Goal: Task Accomplishment & Management: Manage account settings

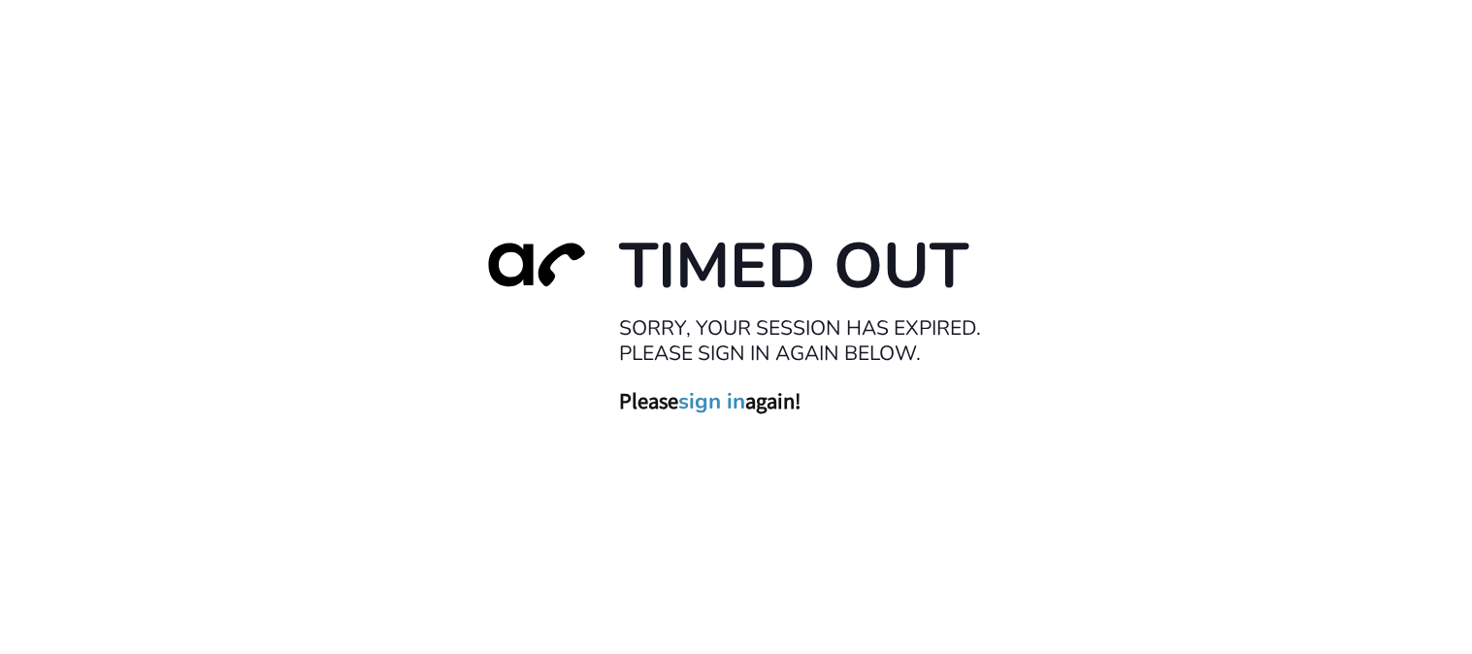
click at [844, 479] on div "Timed Out Sorry, your session has expired. Please sign in again below. Please s…" at bounding box center [736, 327] width 1472 height 654
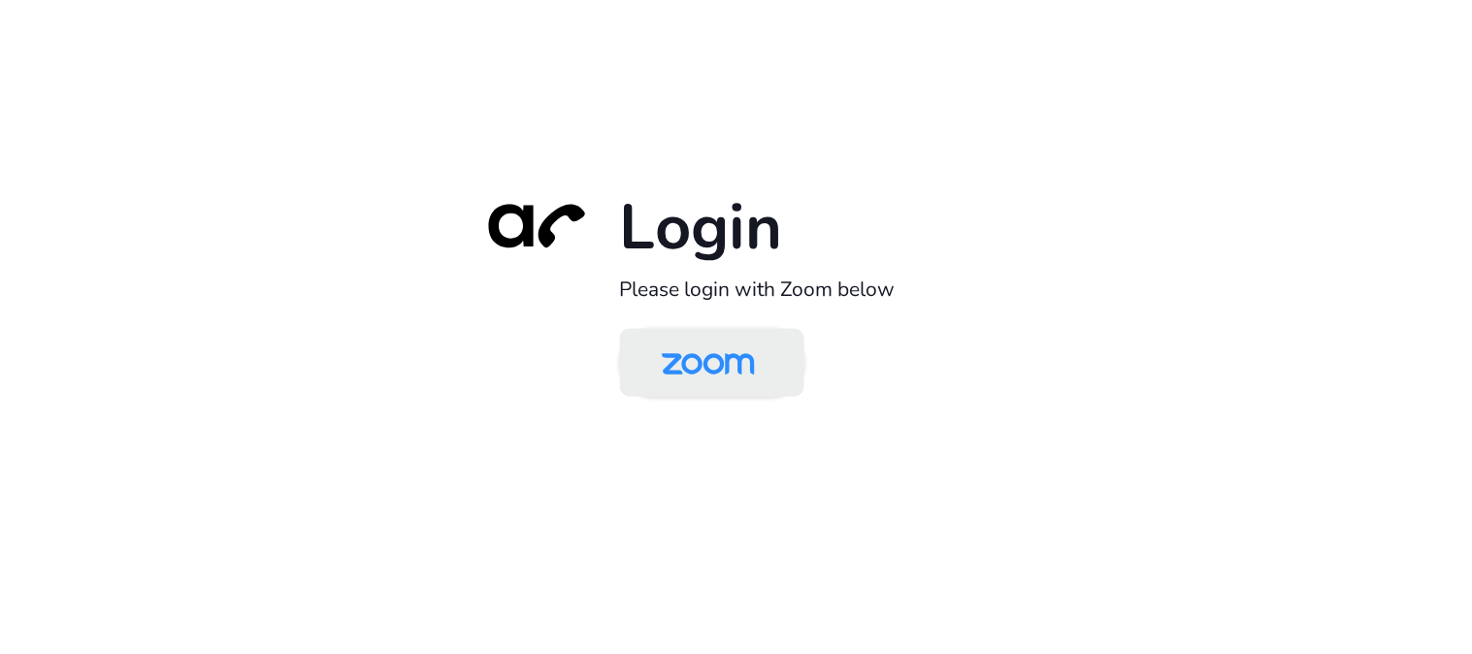
click at [728, 362] on img at bounding box center [708, 364] width 134 height 63
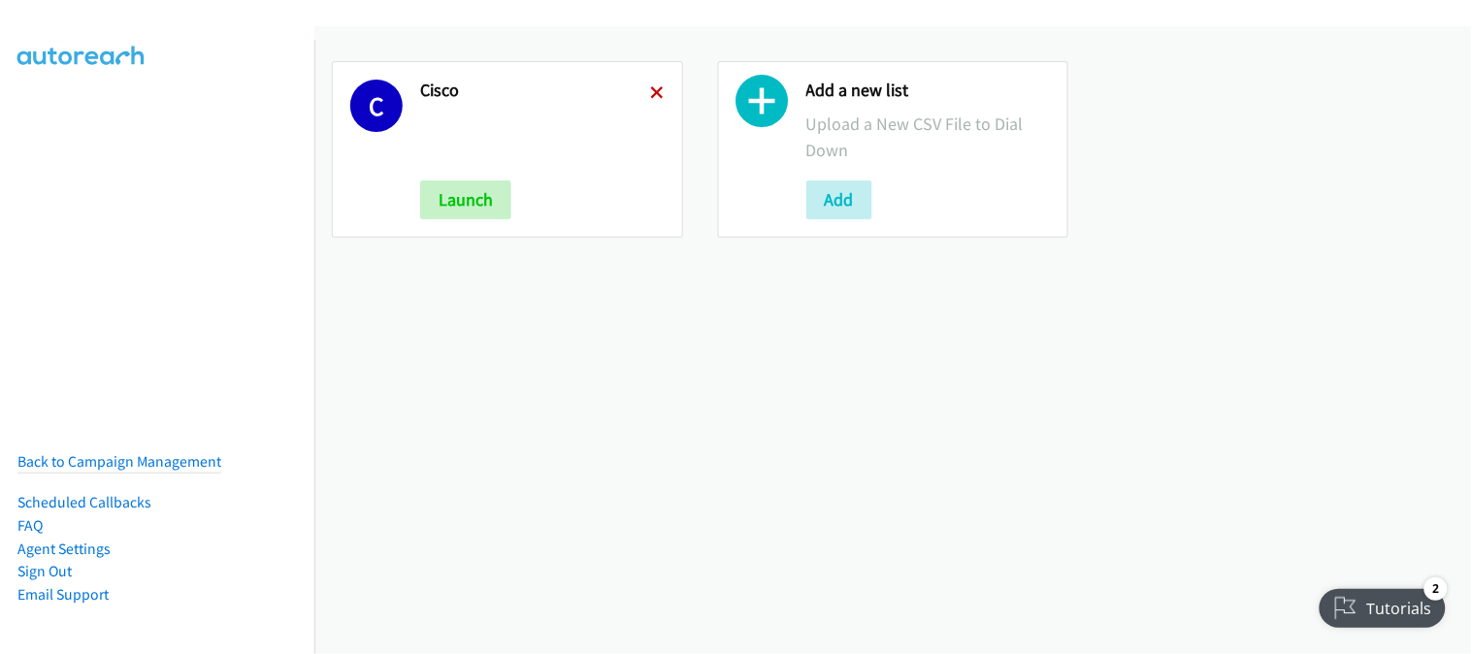
click at [651, 87] on icon at bounding box center [658, 94] width 14 height 14
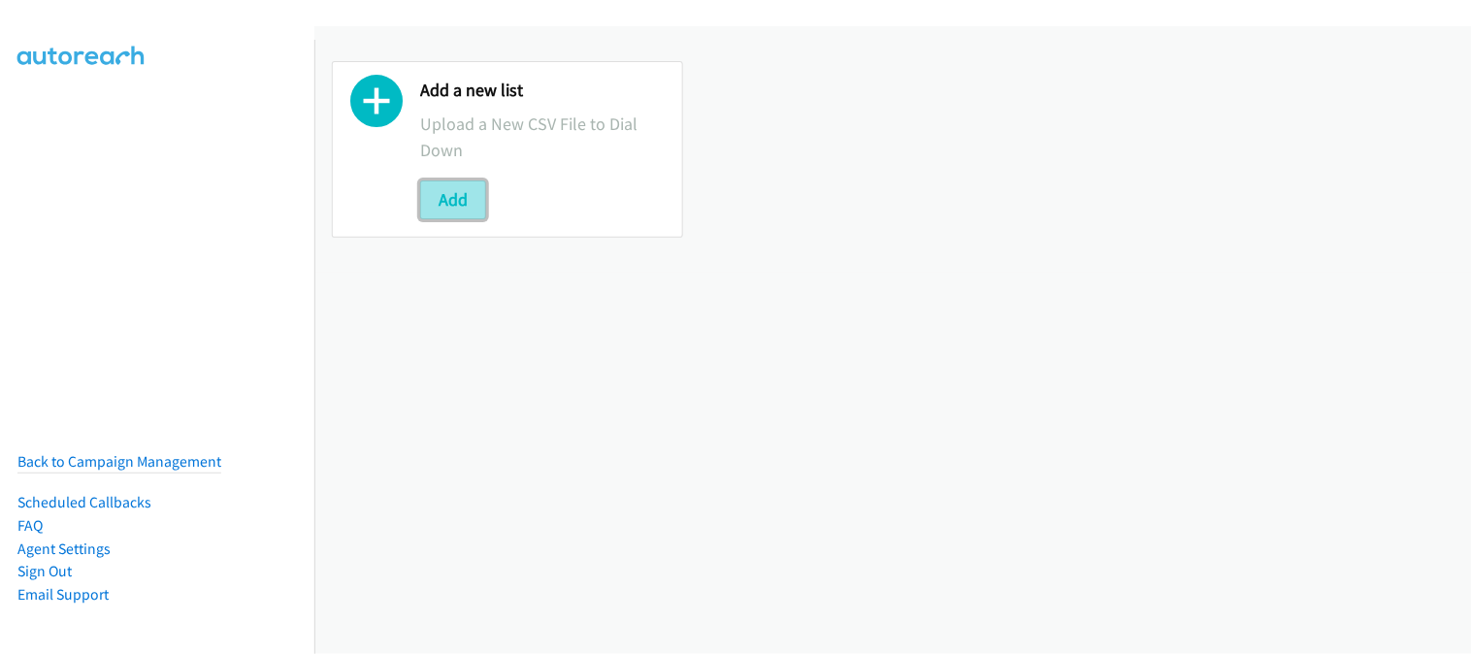
click at [474, 196] on button "Add" at bounding box center [453, 200] width 66 height 39
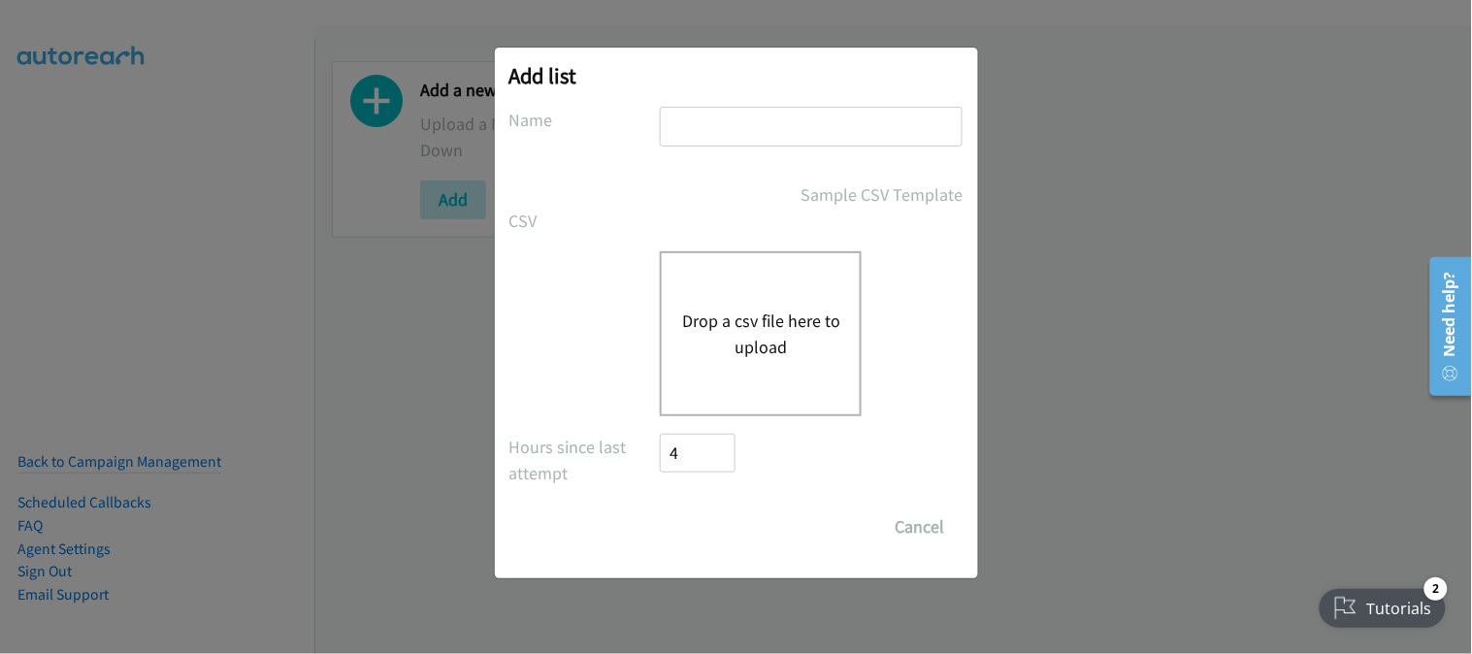
click at [690, 134] on input "text" at bounding box center [811, 127] width 303 height 40
click at [714, 131] on input "text" at bounding box center [811, 127] width 303 height 40
click at [748, 119] on input "cisoco" at bounding box center [811, 127] width 303 height 40
type input "Cisco"
click at [769, 400] on div "Drop a csv file here to upload" at bounding box center [761, 333] width 202 height 165
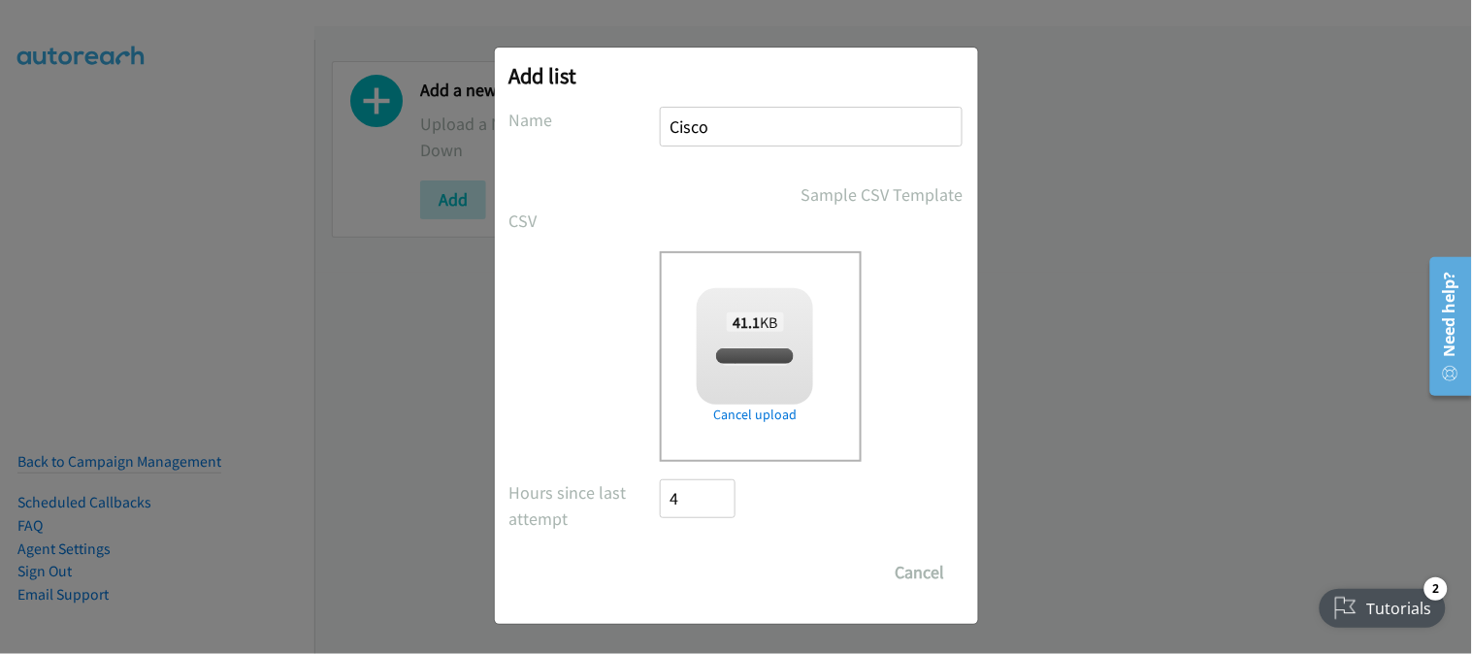
checkbox input "true"
click at [692, 578] on input "Save List" at bounding box center [712, 572] width 102 height 39
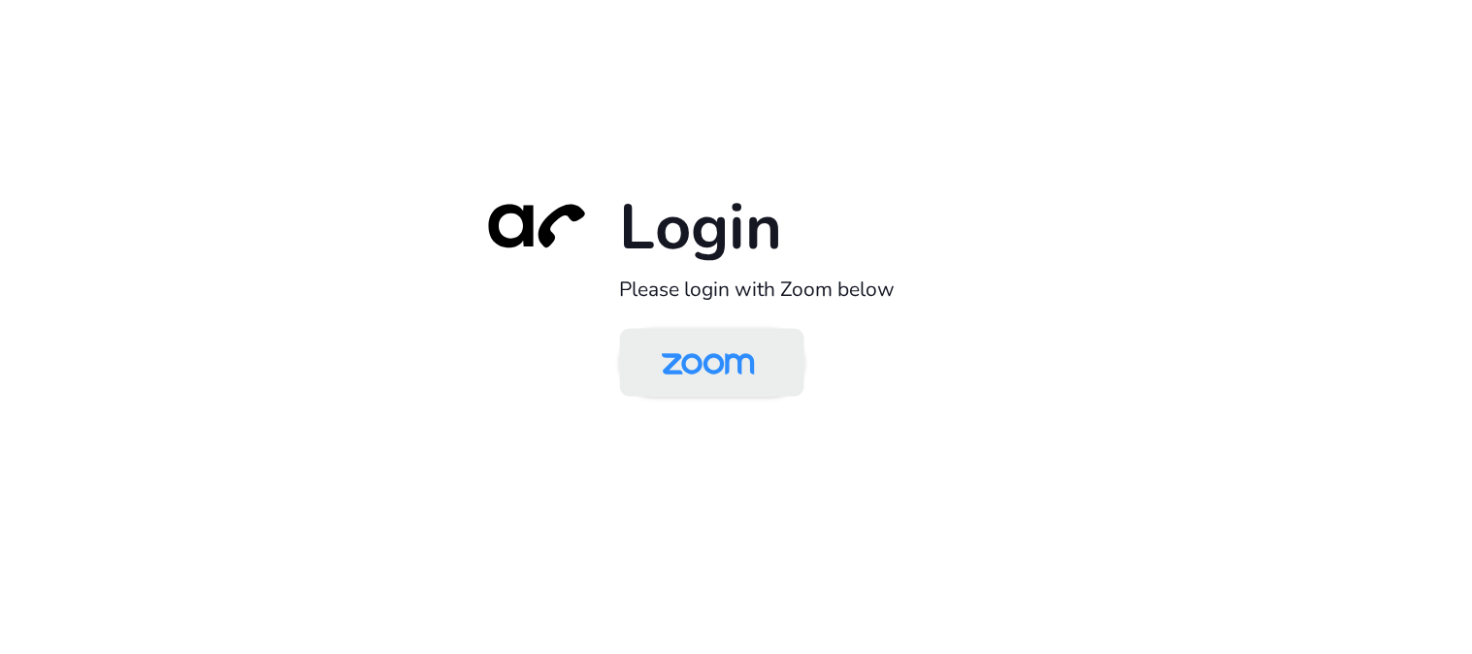
click at [700, 388] on img at bounding box center [708, 364] width 134 height 63
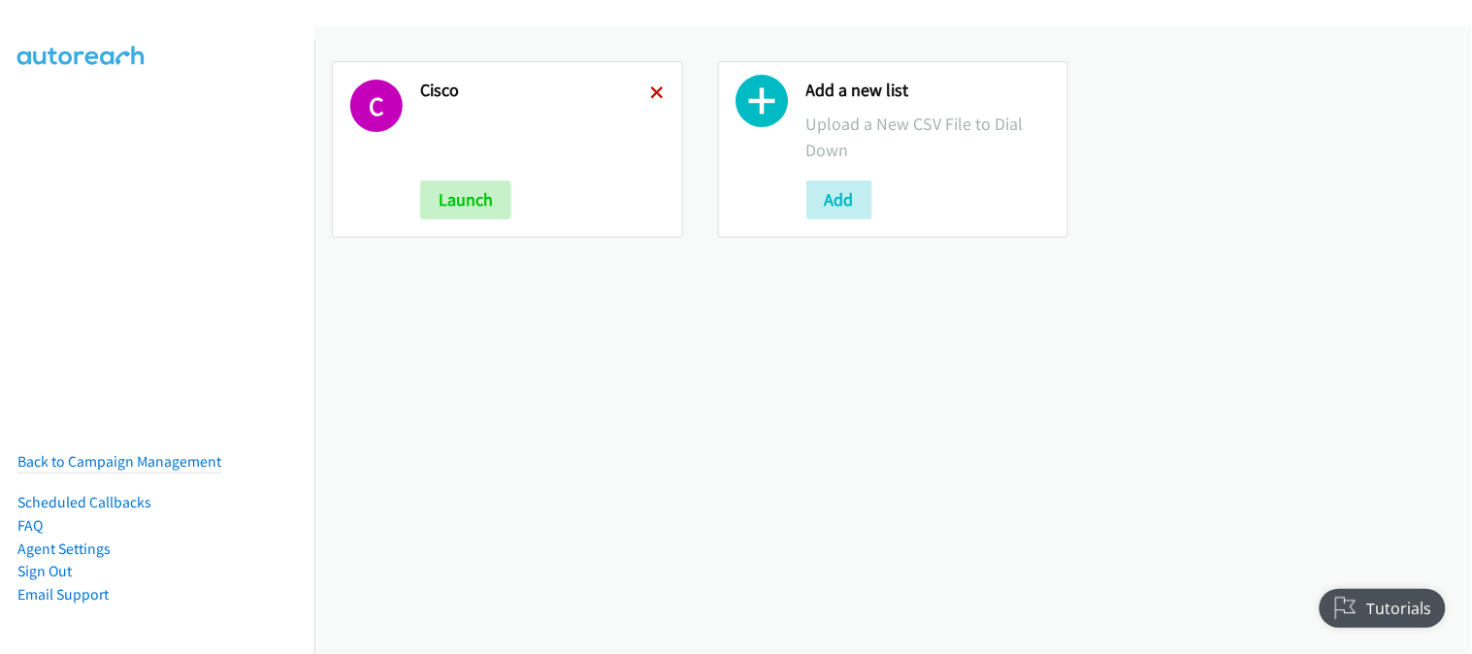
click at [651, 87] on icon at bounding box center [658, 94] width 14 height 14
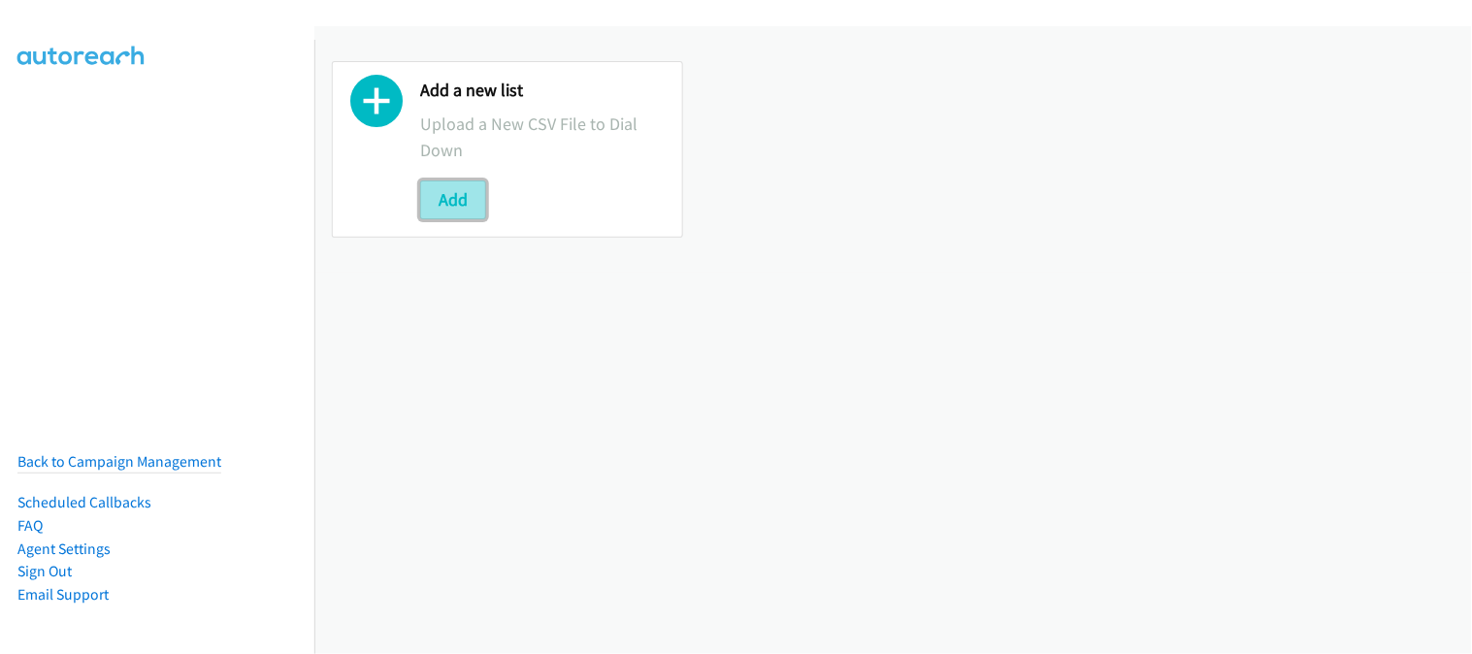
click at [421, 181] on button "Add" at bounding box center [453, 200] width 66 height 39
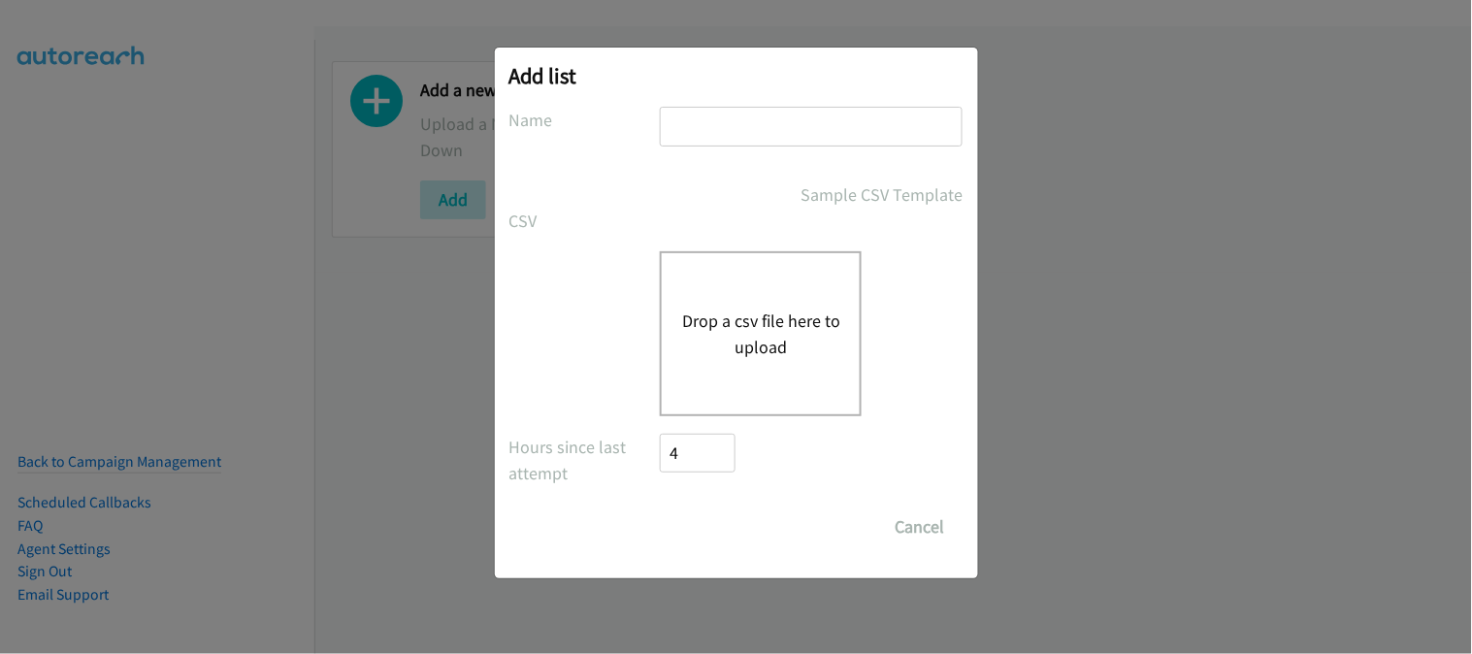
click at [722, 102] on div "Add list No phone fields were returned for that Report or List View Please uplo…" at bounding box center [736, 313] width 483 height 531
click at [715, 118] on input "text" at bounding box center [811, 127] width 303 height 40
type input "Cisco"
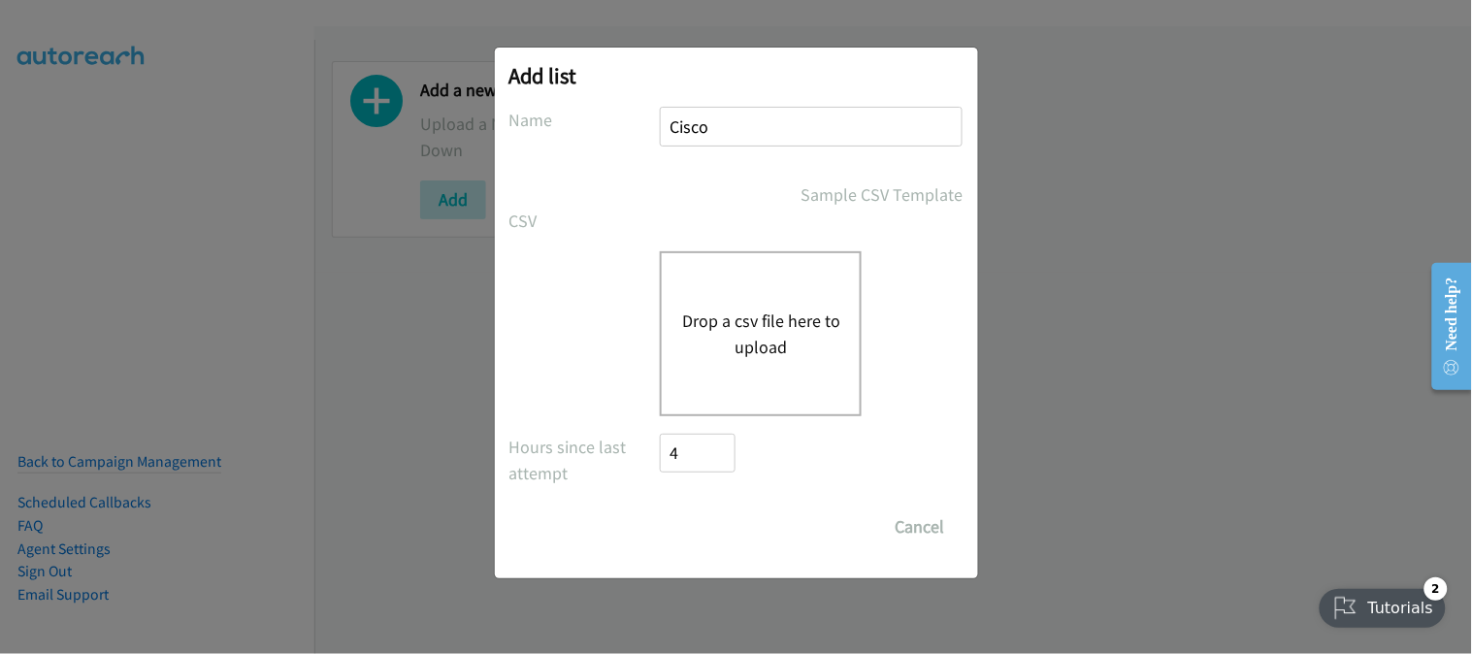
click at [780, 341] on button "Drop a csv file here to upload" at bounding box center [760, 334] width 159 height 52
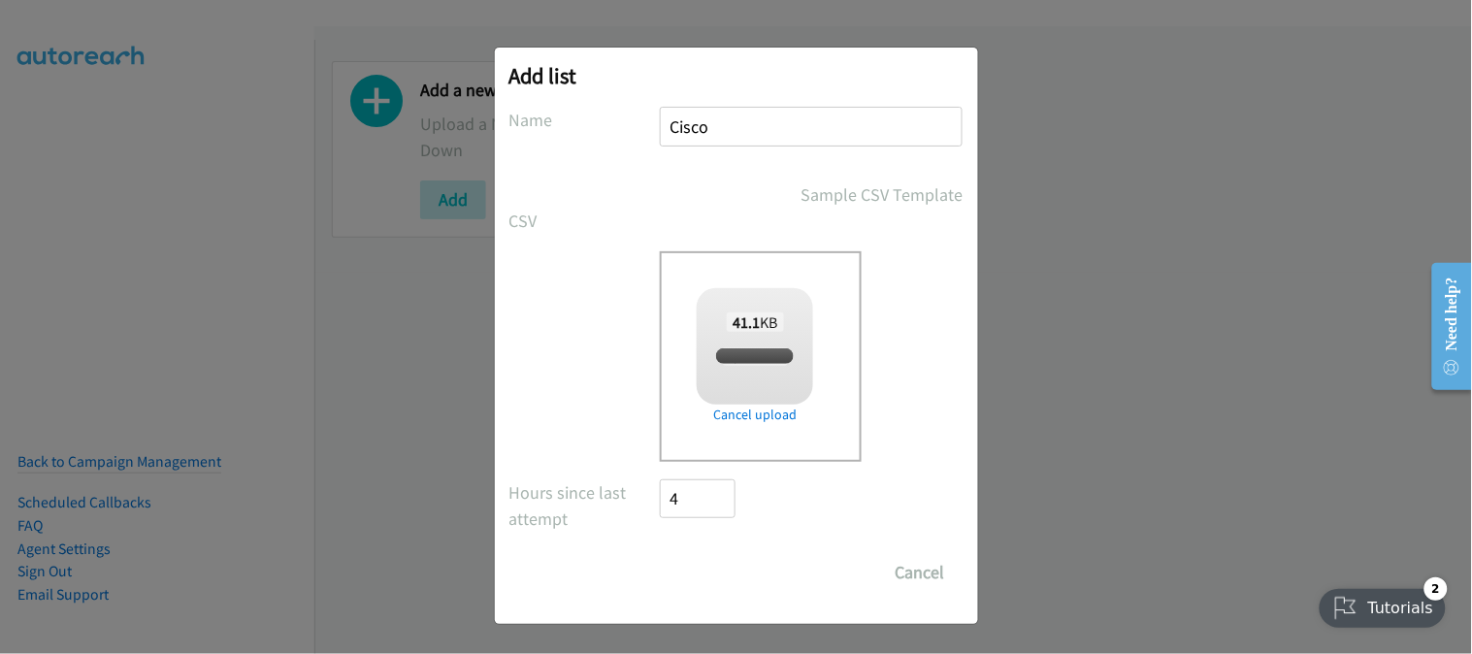
checkbox input "true"
click at [690, 568] on input "Save List" at bounding box center [712, 572] width 102 height 39
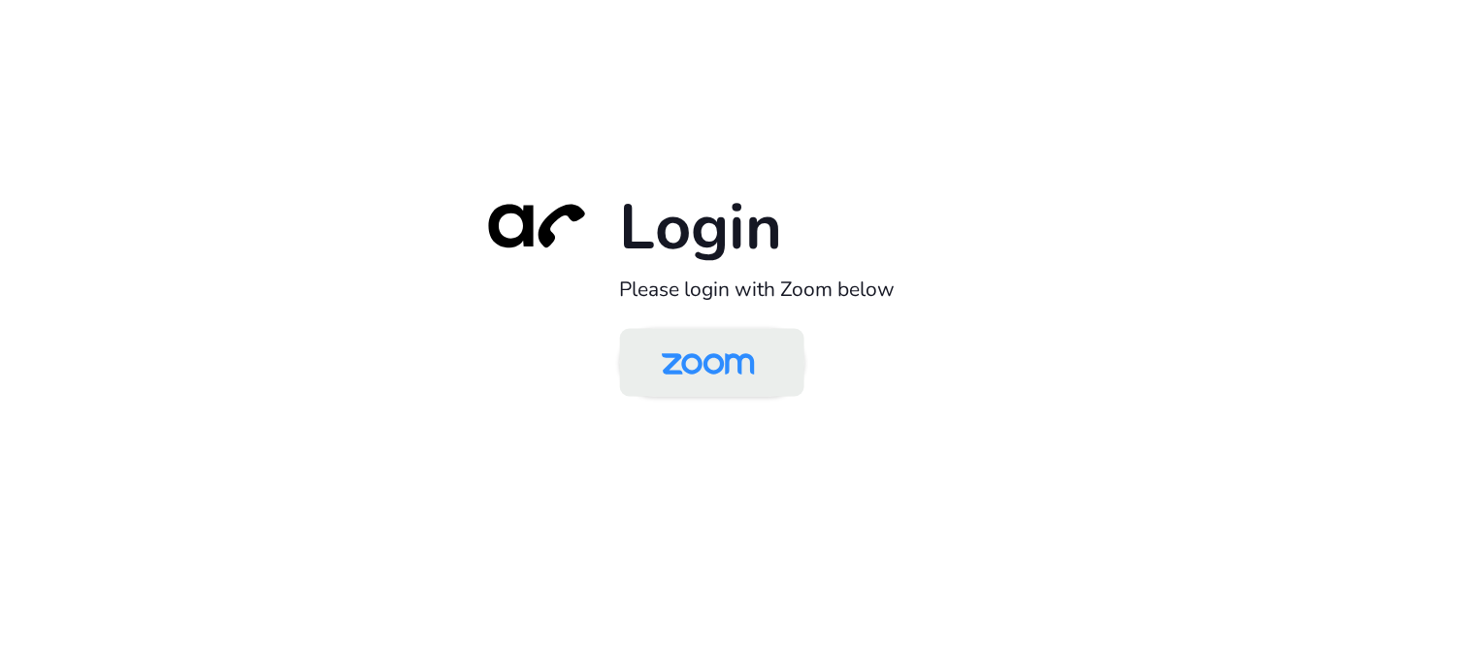
click at [684, 369] on img at bounding box center [708, 364] width 134 height 63
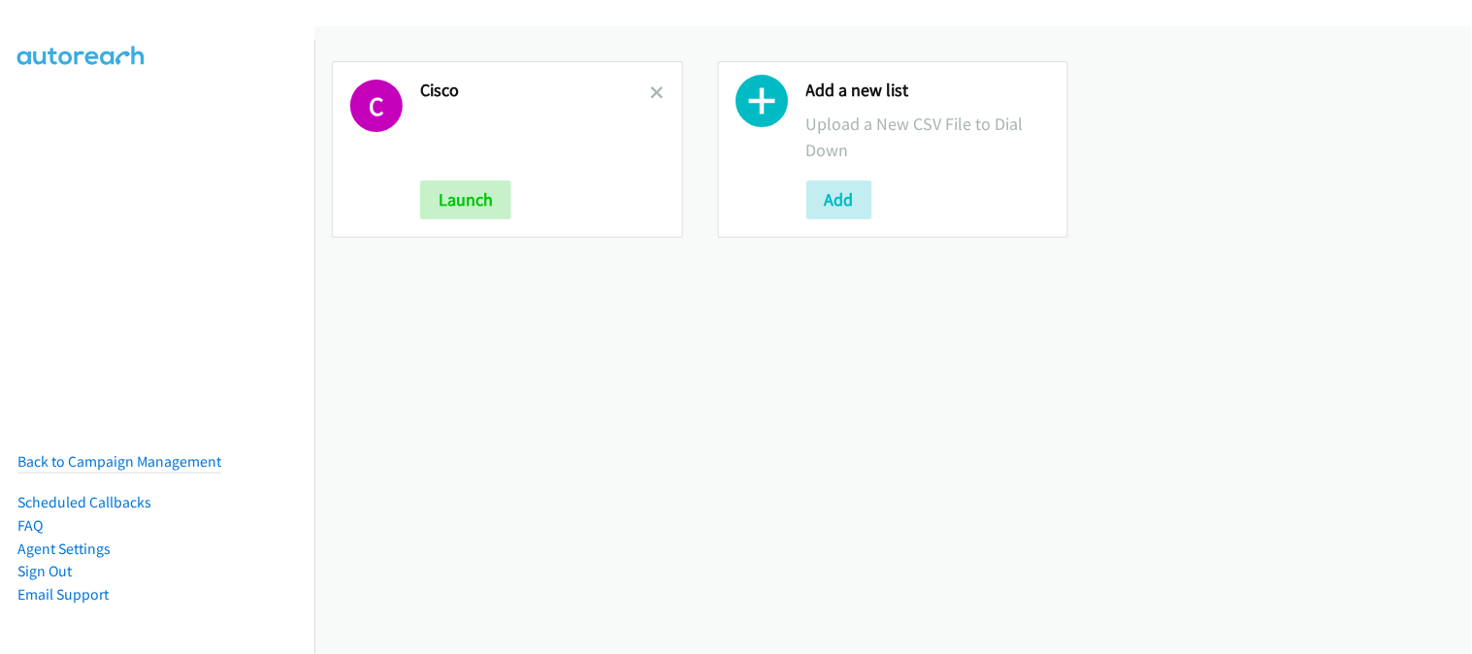
click at [651, 82] on link at bounding box center [658, 93] width 14 height 22
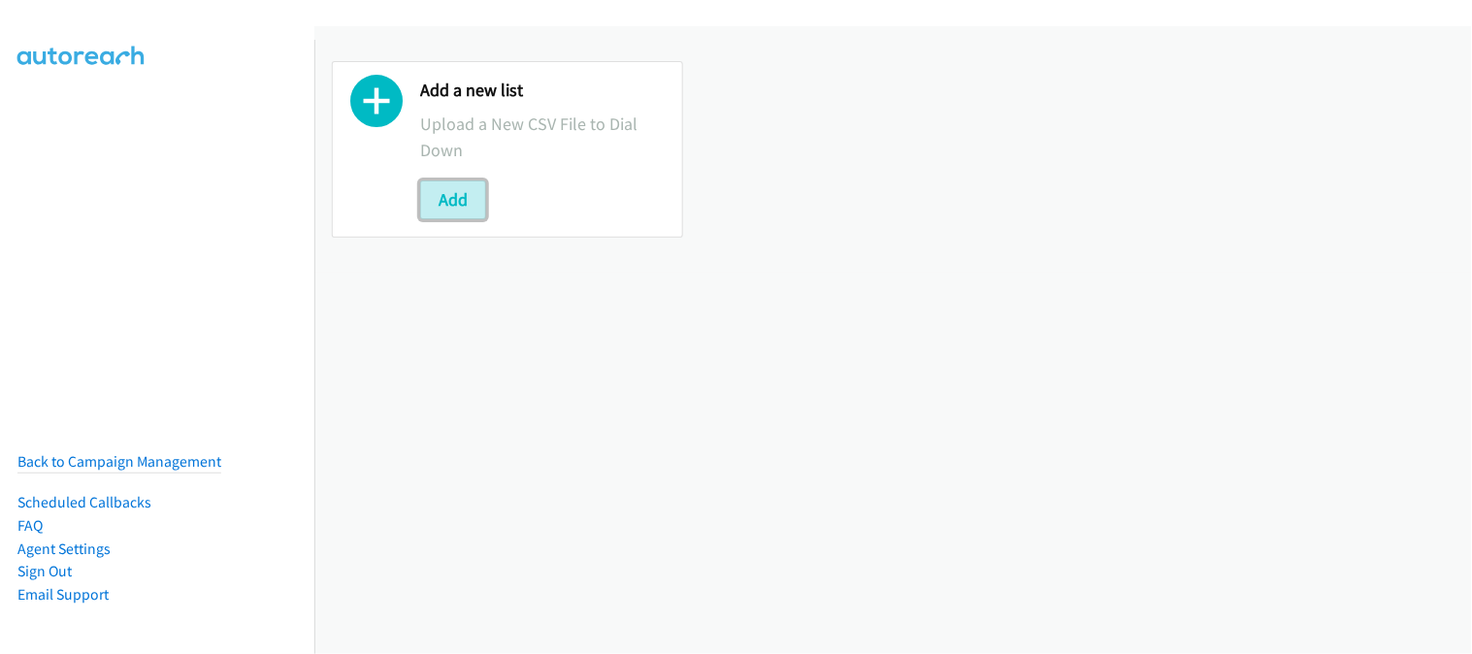
click at [434, 205] on button "Add" at bounding box center [453, 200] width 66 height 39
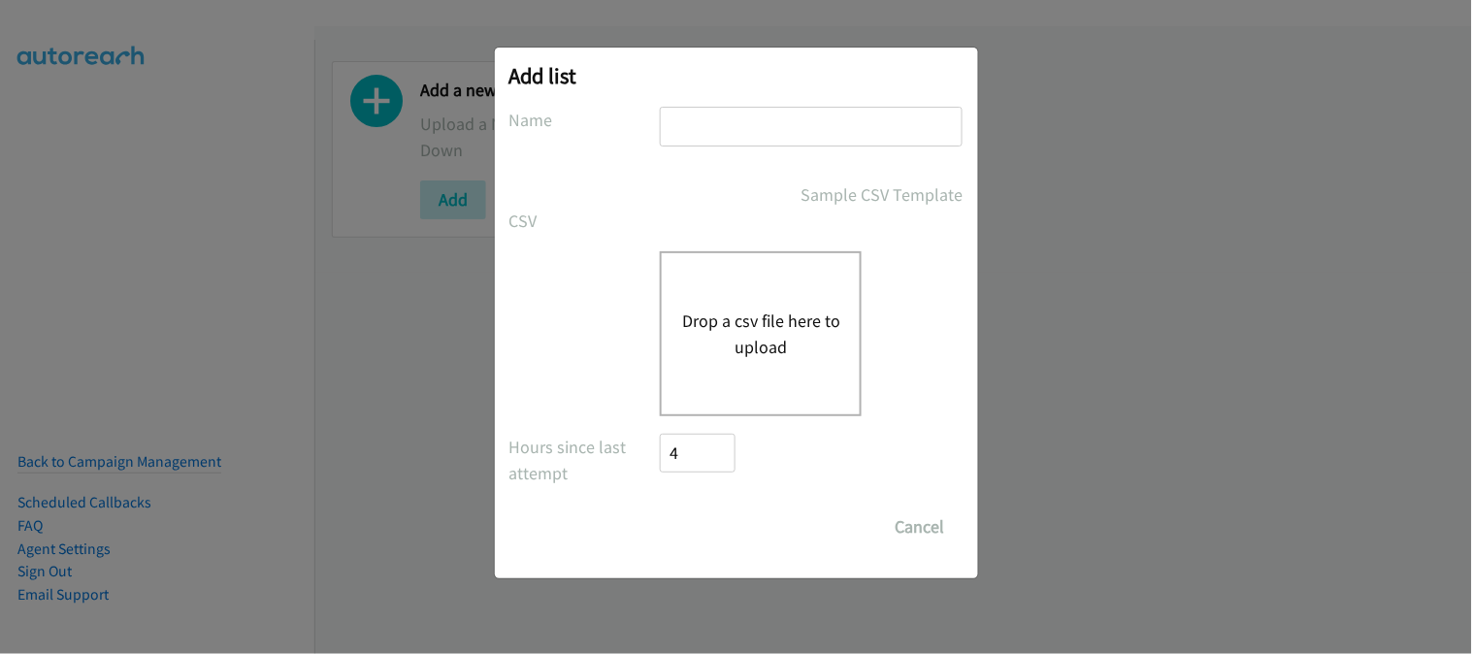
click at [711, 143] on input "text" at bounding box center [811, 127] width 303 height 40
type input "Cisco"
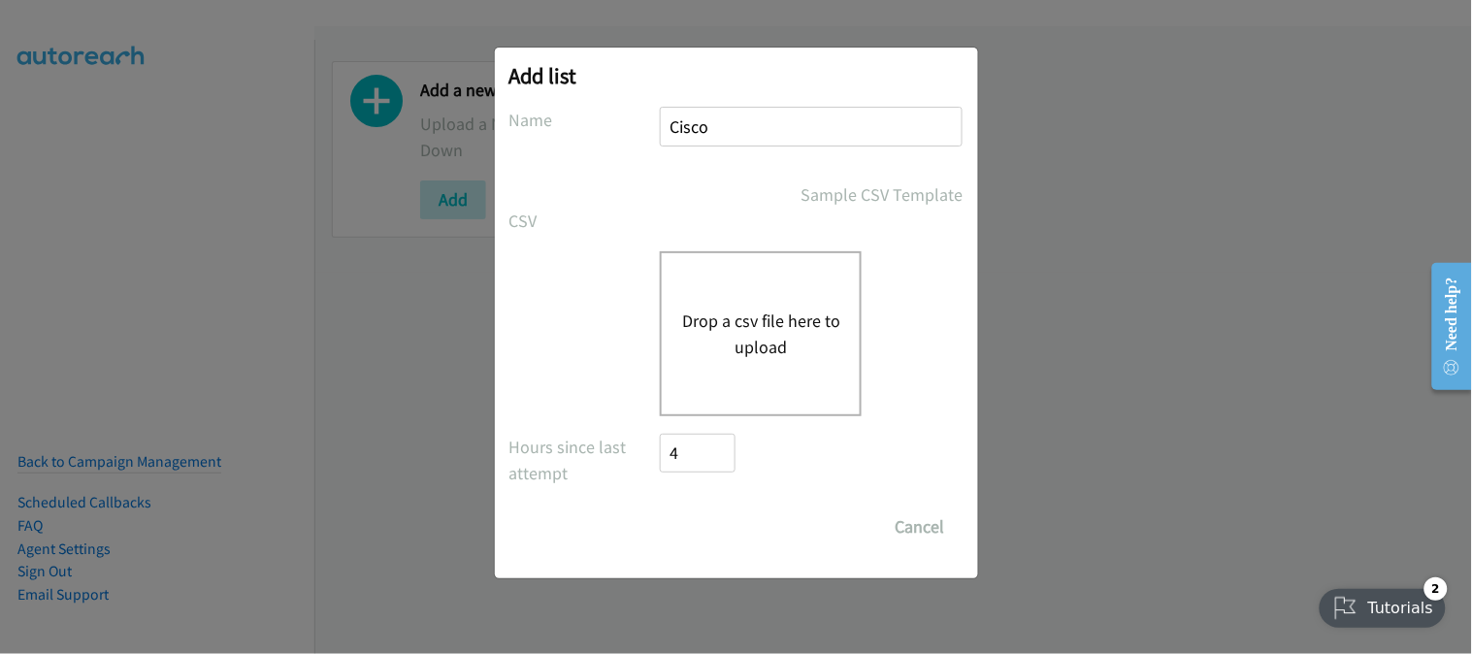
click at [762, 336] on button "Drop a csv file here to upload" at bounding box center [760, 334] width 159 height 52
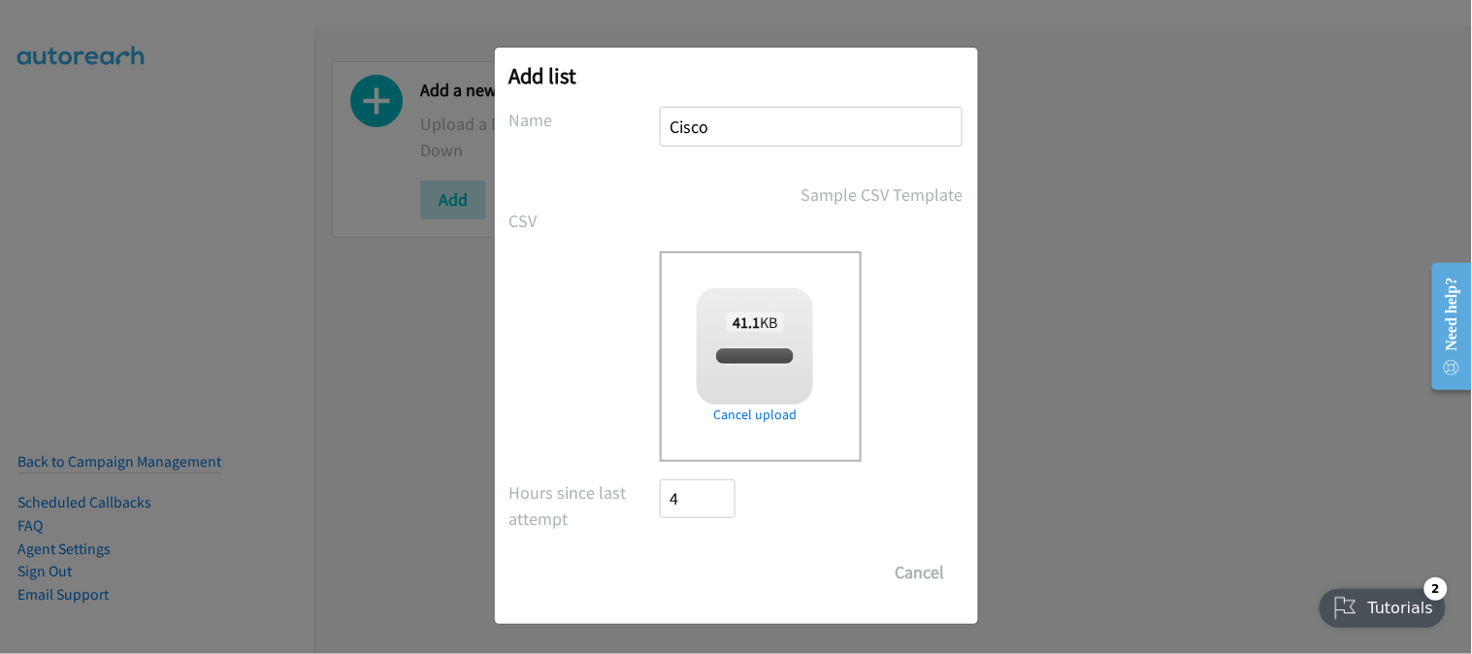
checkbox input "true"
click at [738, 588] on input "Save List" at bounding box center [712, 572] width 102 height 39
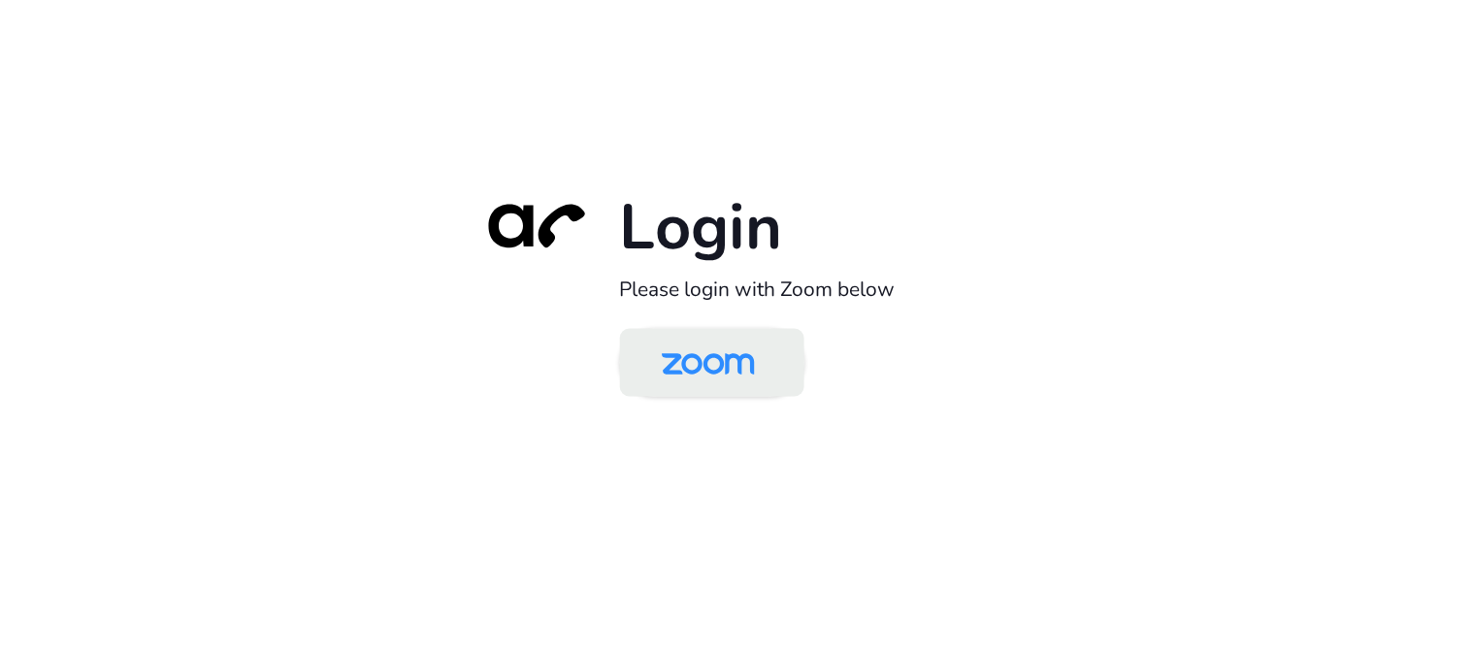
click at [724, 377] on img at bounding box center [708, 364] width 134 height 63
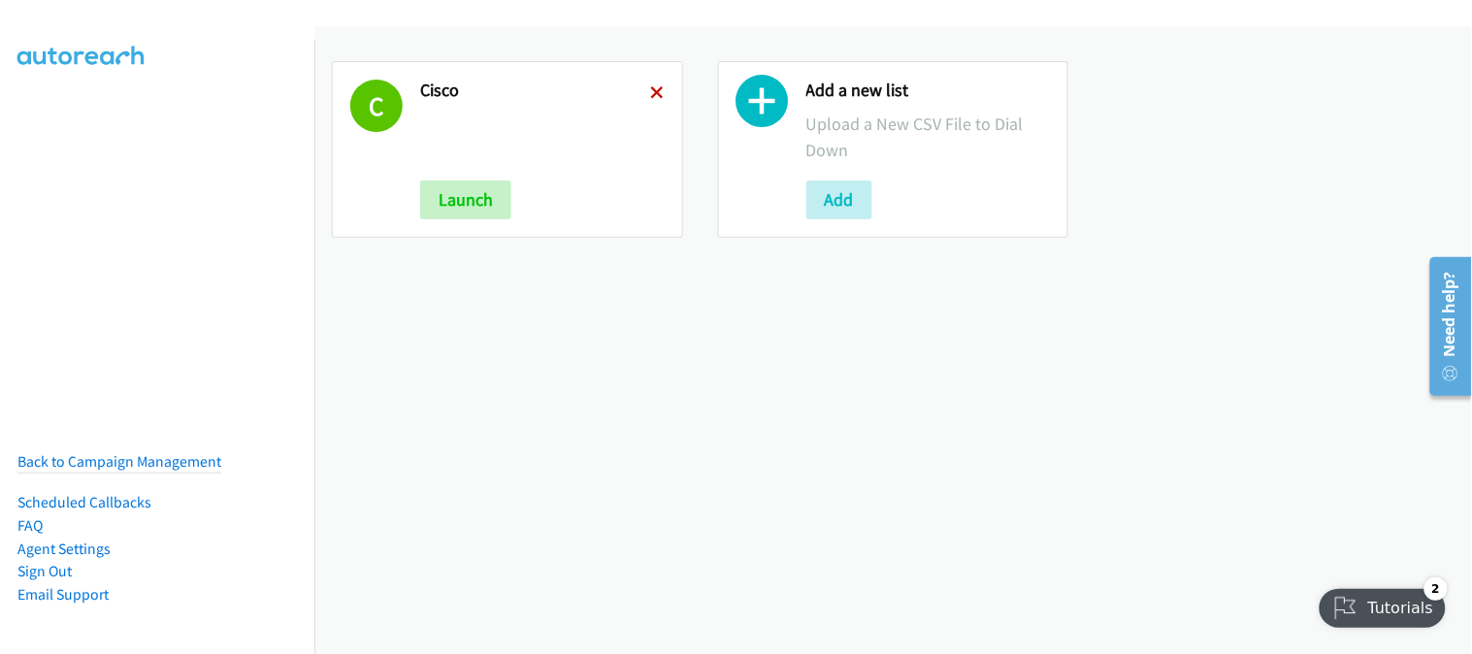
click at [651, 97] on icon at bounding box center [658, 94] width 14 height 14
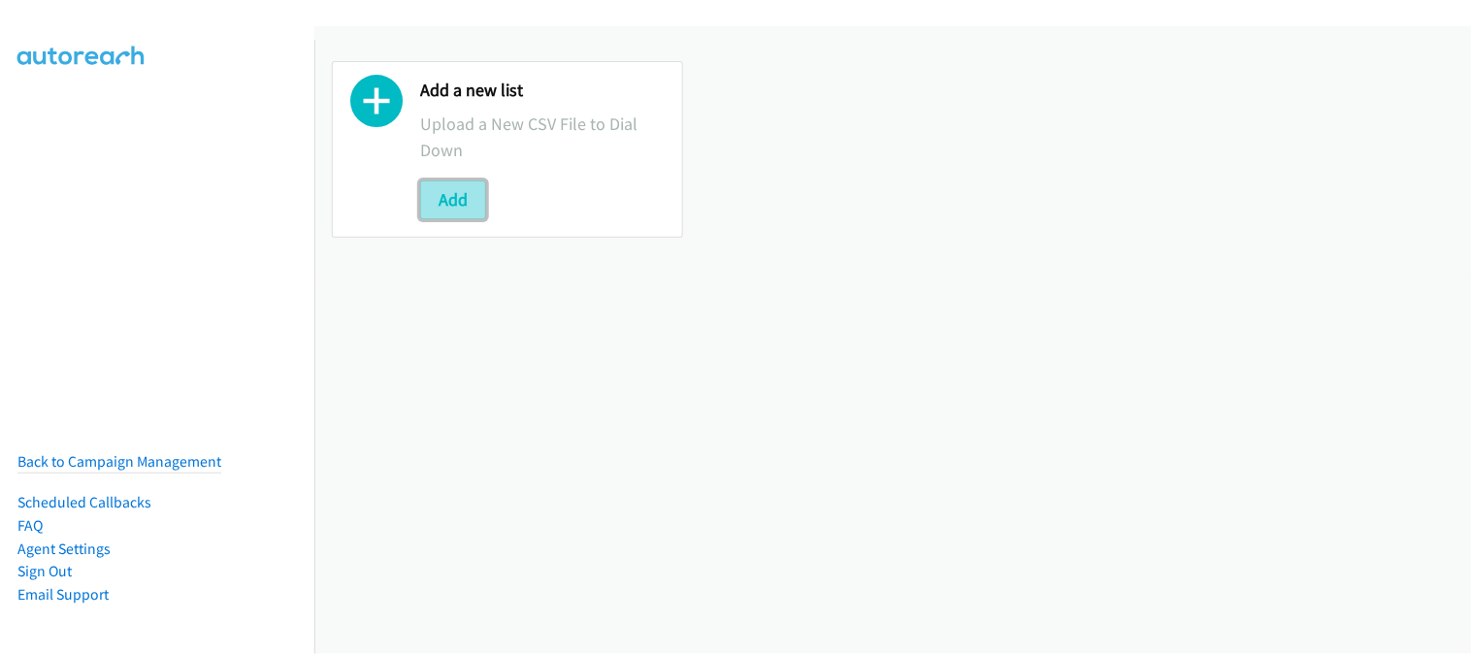
click at [460, 210] on button "Add" at bounding box center [453, 200] width 66 height 39
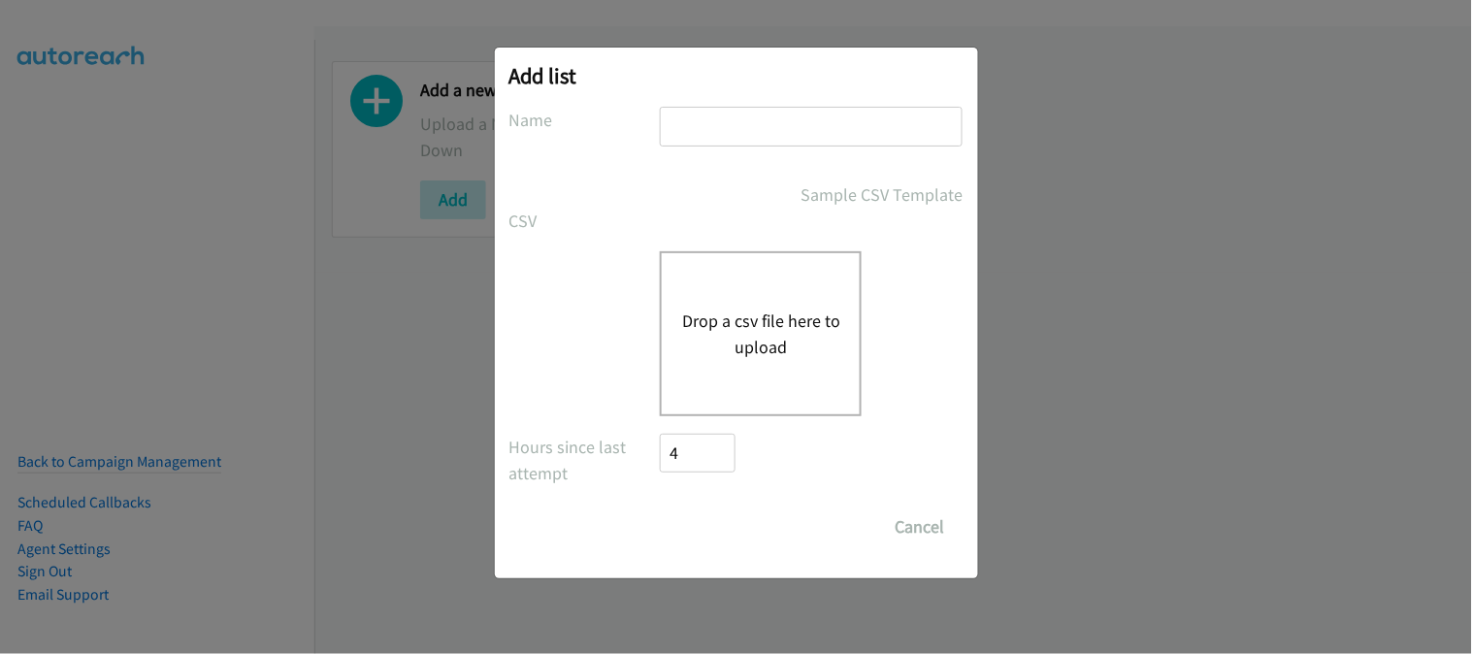
click at [736, 133] on input "text" at bounding box center [811, 127] width 303 height 40
type input "Cisco"
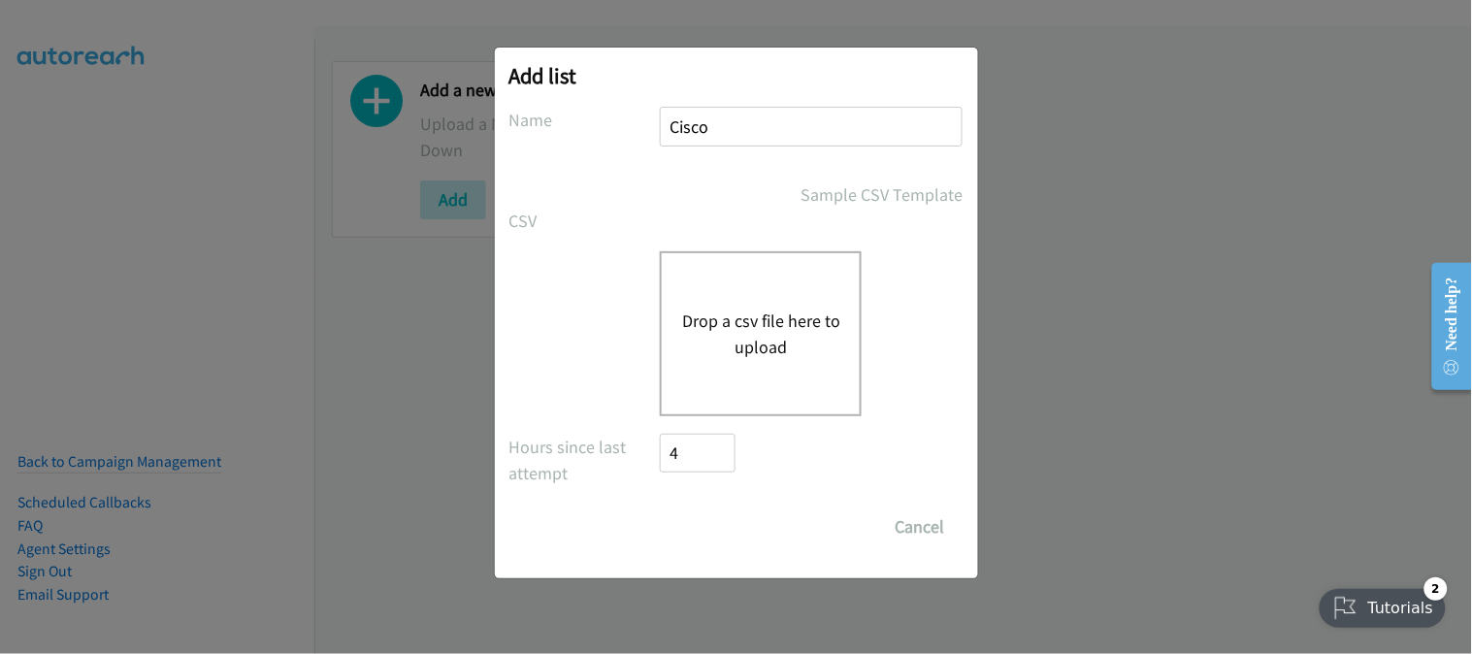
click at [764, 377] on div "Drop a csv file here to upload" at bounding box center [761, 333] width 202 height 165
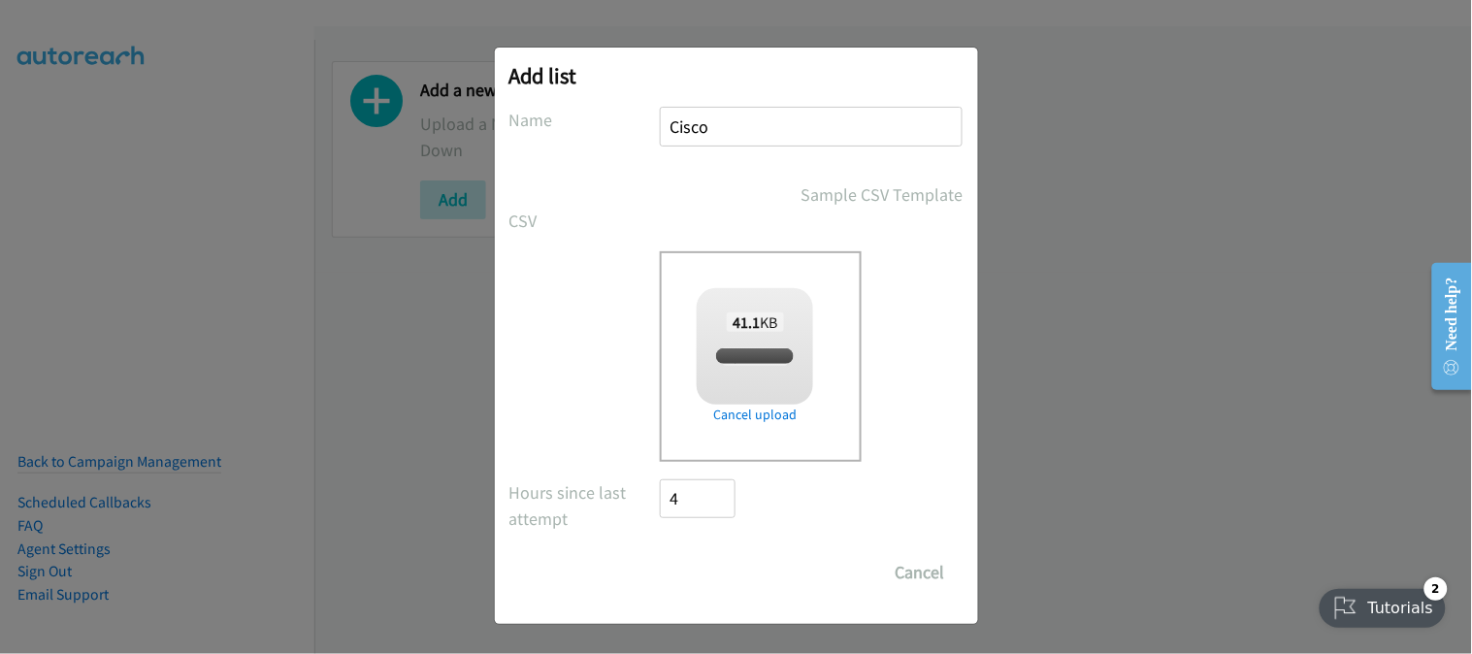
checkbox input "true"
drag, startPoint x: 722, startPoint y: 557, endPoint x: 753, endPoint y: 641, distance: 90.0
click at [718, 558] on input "Save List" at bounding box center [712, 572] width 102 height 39
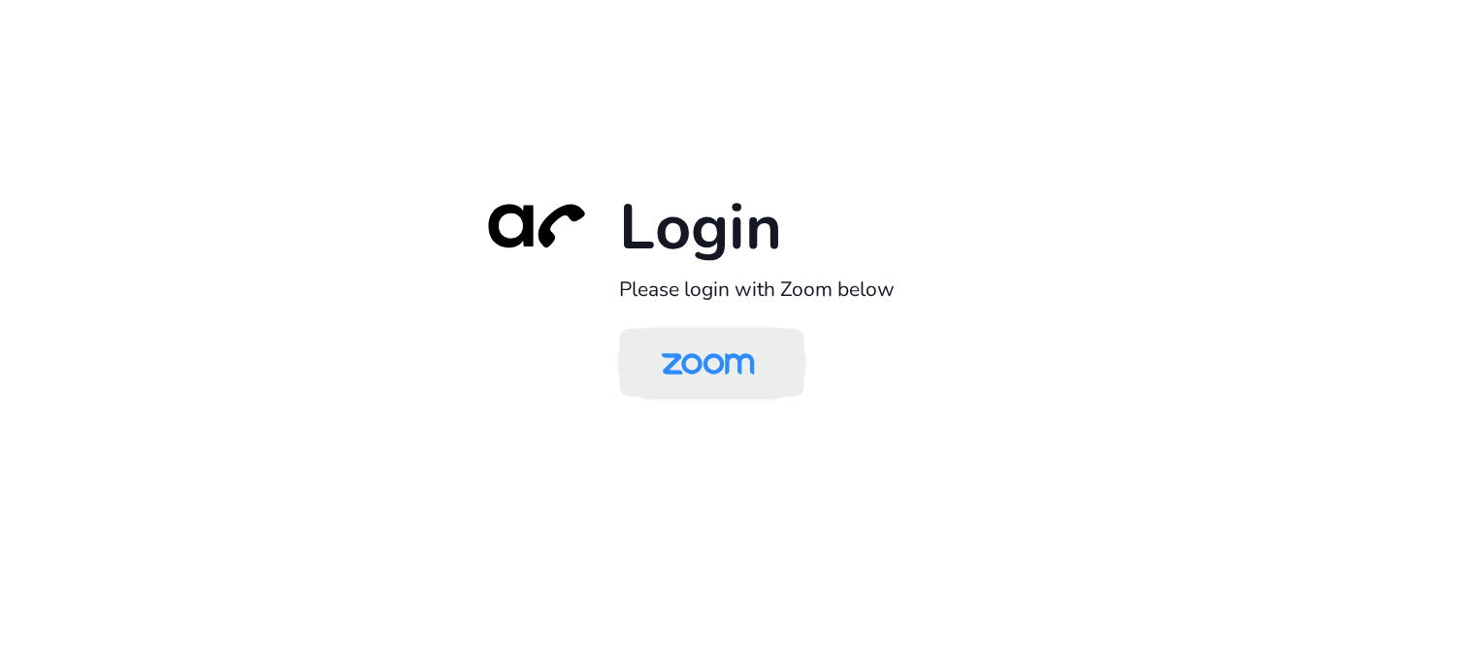
click at [710, 349] on img at bounding box center [708, 364] width 134 height 63
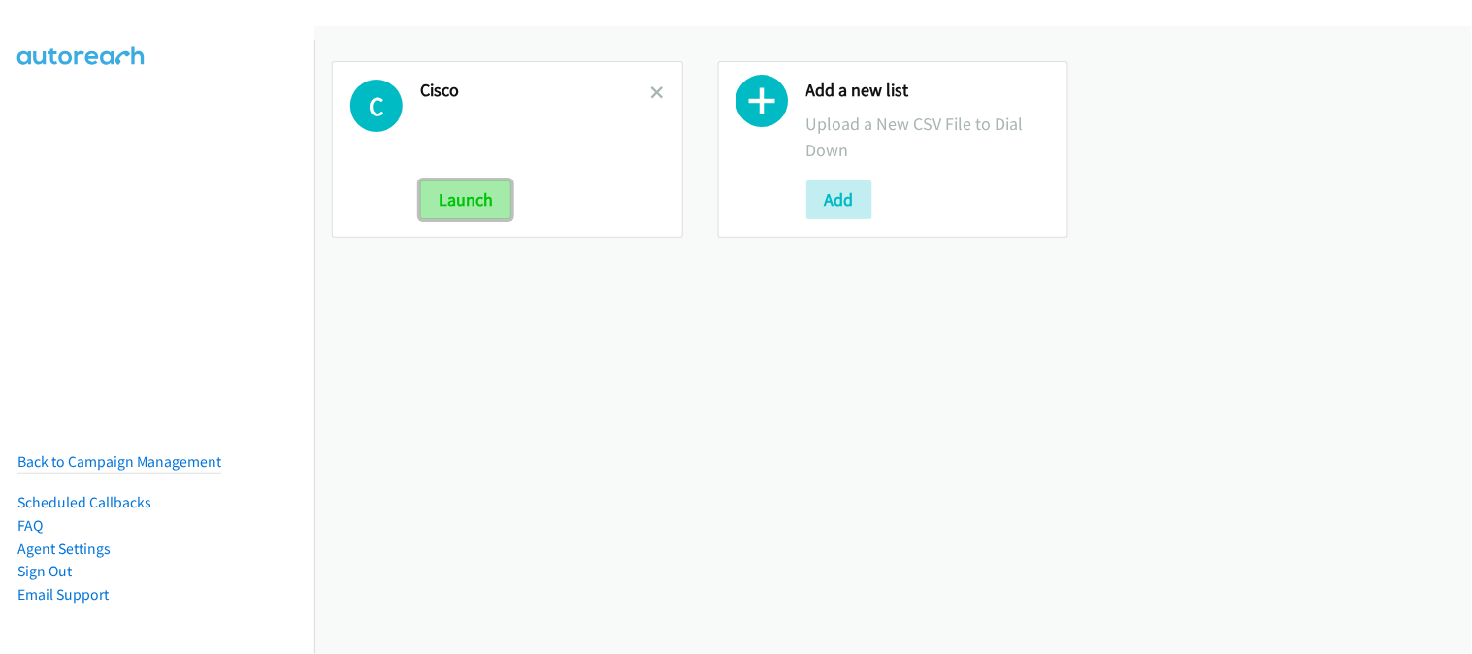
click at [435, 185] on button "Launch" at bounding box center [465, 200] width 91 height 39
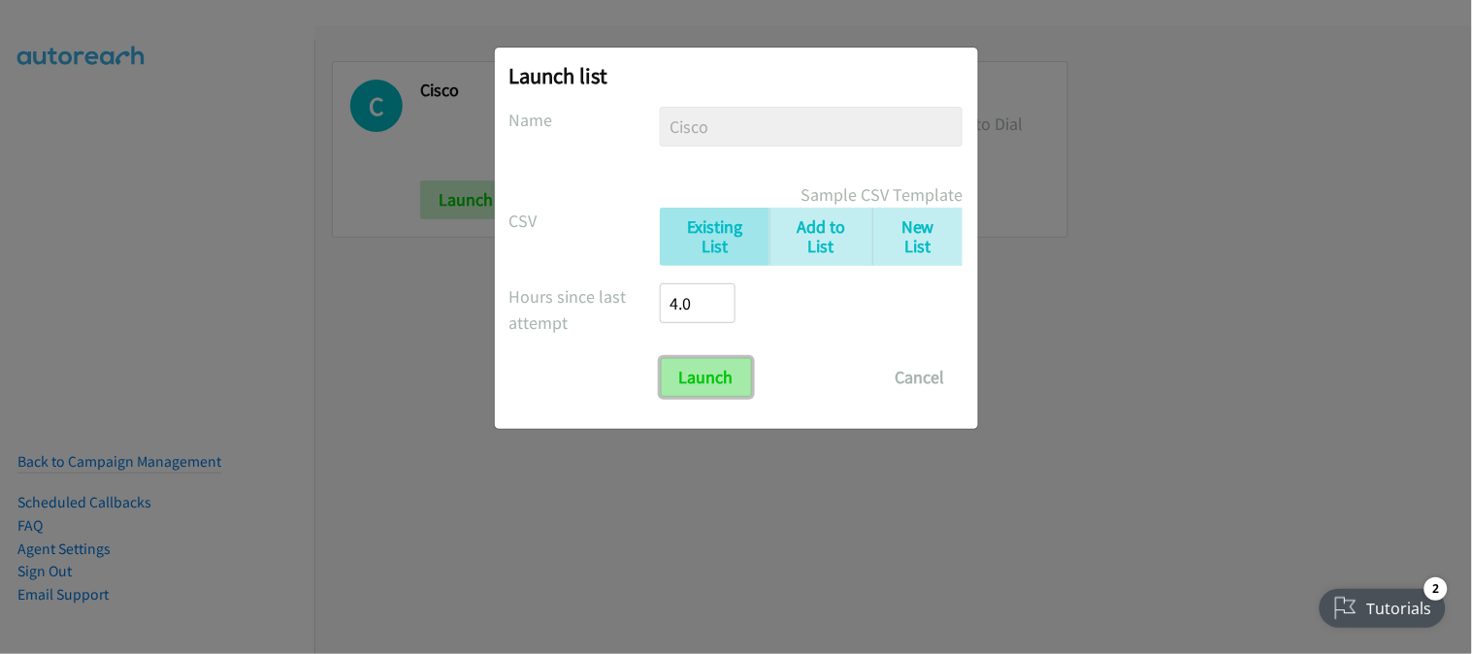
click at [728, 381] on input "Launch" at bounding box center [706, 377] width 91 height 39
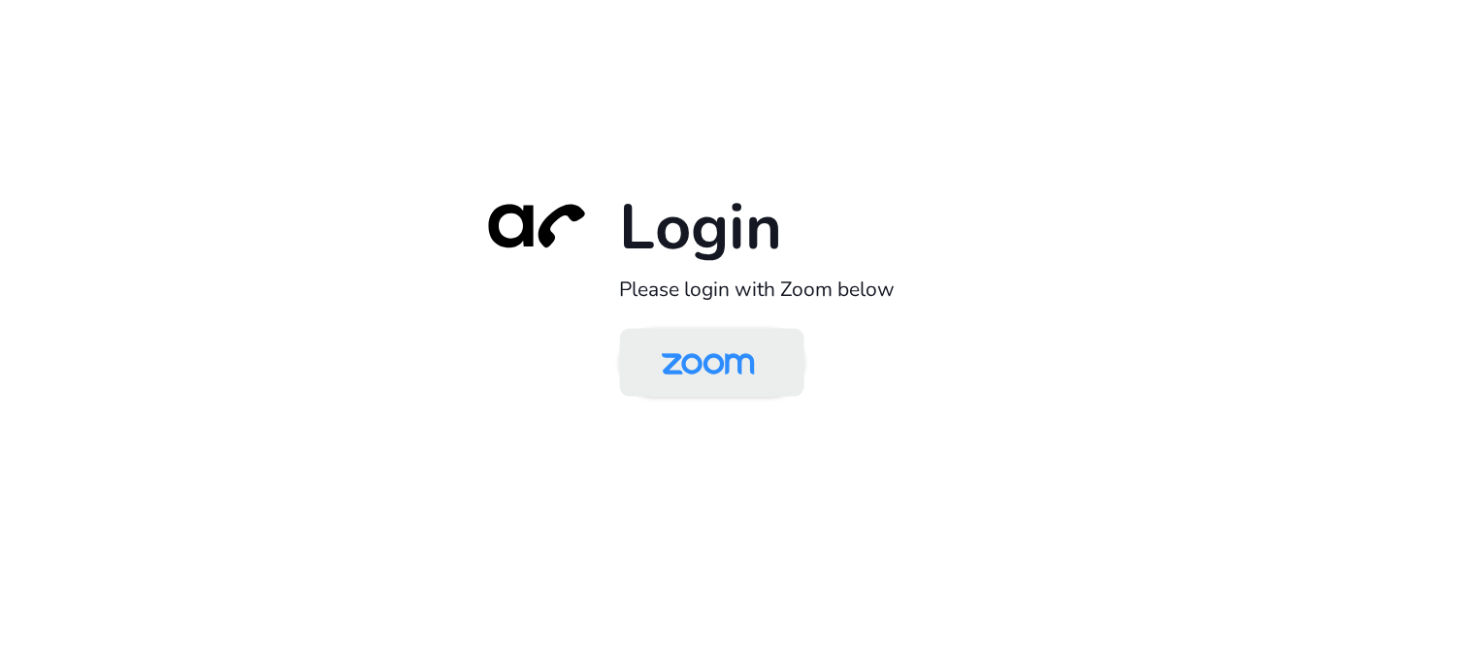
click at [742, 372] on img at bounding box center [708, 364] width 134 height 63
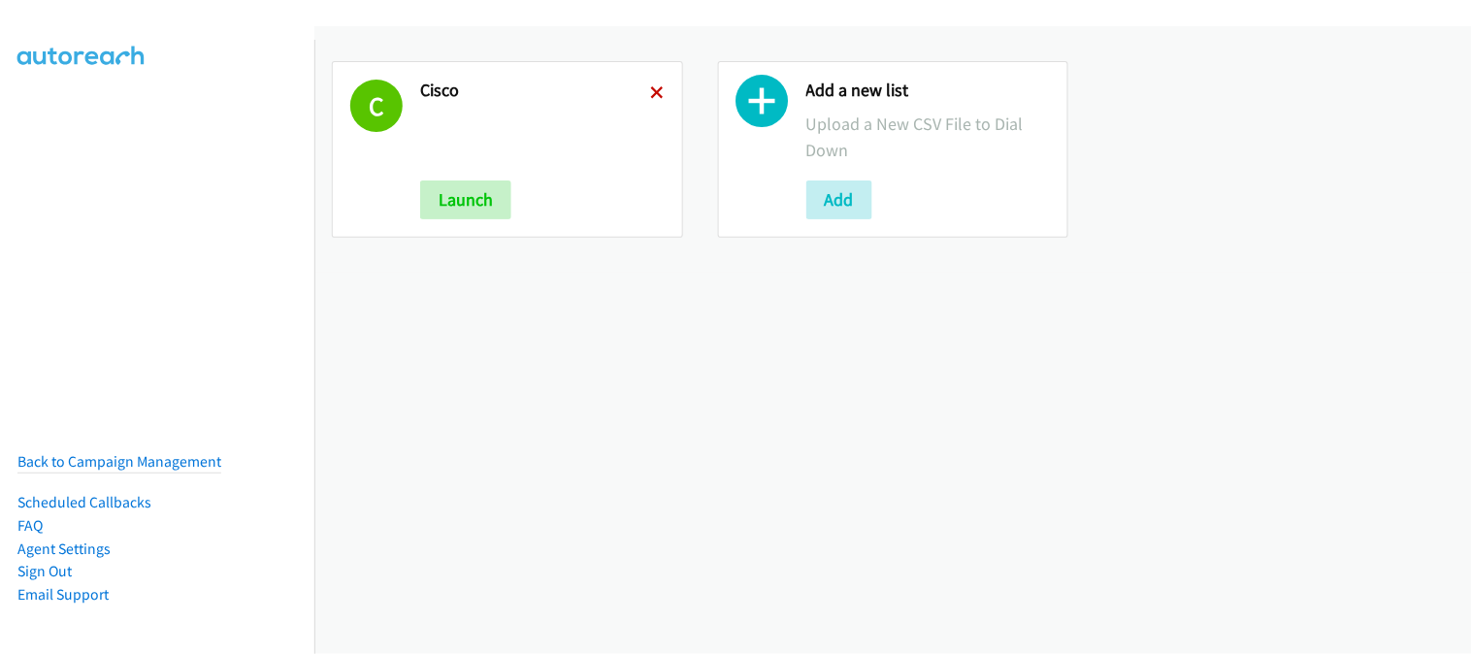
click at [651, 98] on icon at bounding box center [658, 94] width 14 height 14
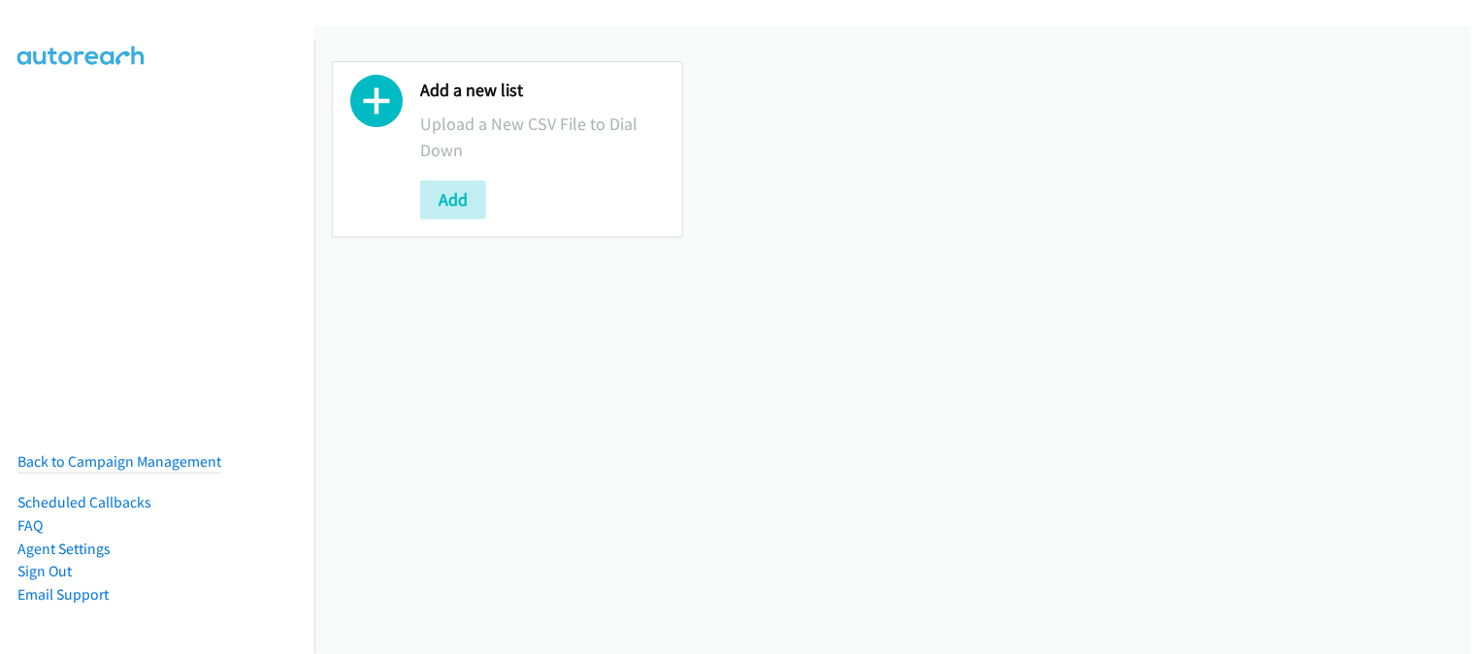
click at [413, 188] on div "Add a new list Upload a New CSV File to Dial Down Add" at bounding box center [507, 149] width 351 height 177
click at [442, 198] on button "Add" at bounding box center [453, 200] width 66 height 39
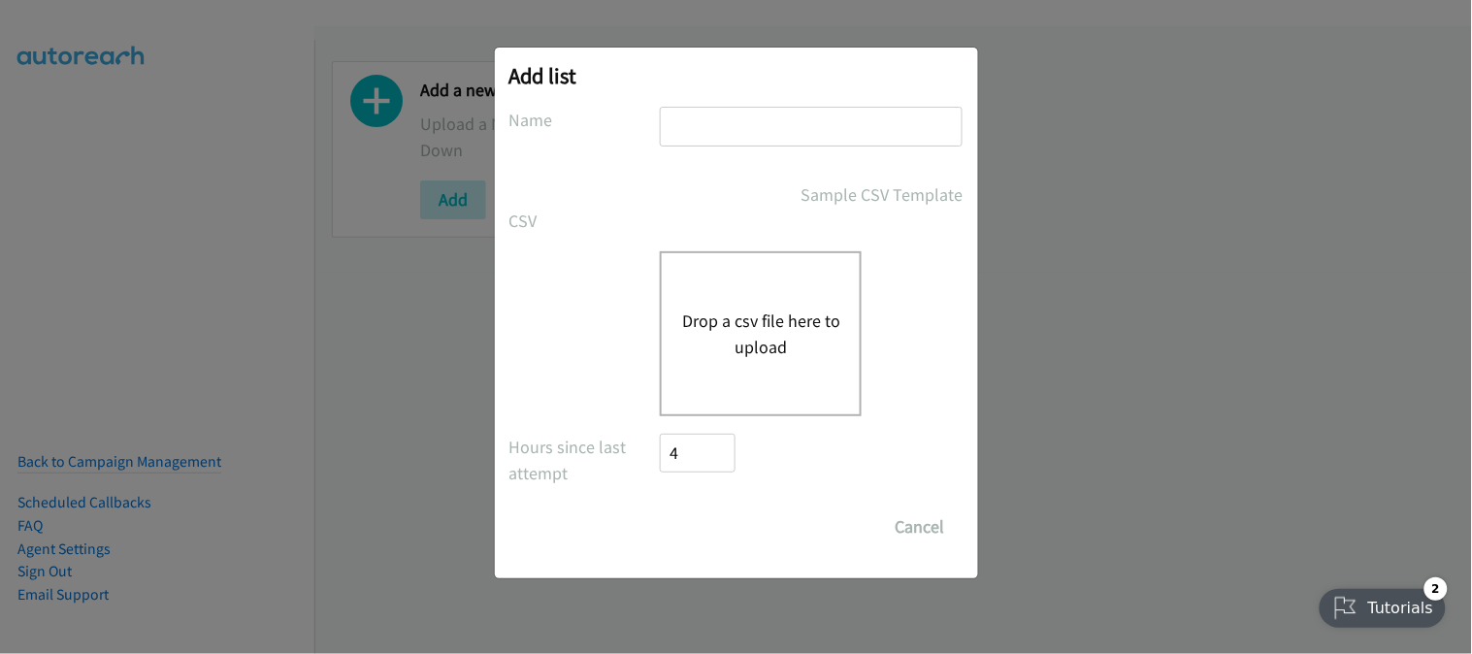
click at [812, 126] on input "text" at bounding box center [811, 127] width 303 height 40
type input "Cisco"
click at [764, 383] on div "Drop a csv file here to upload" at bounding box center [761, 333] width 202 height 165
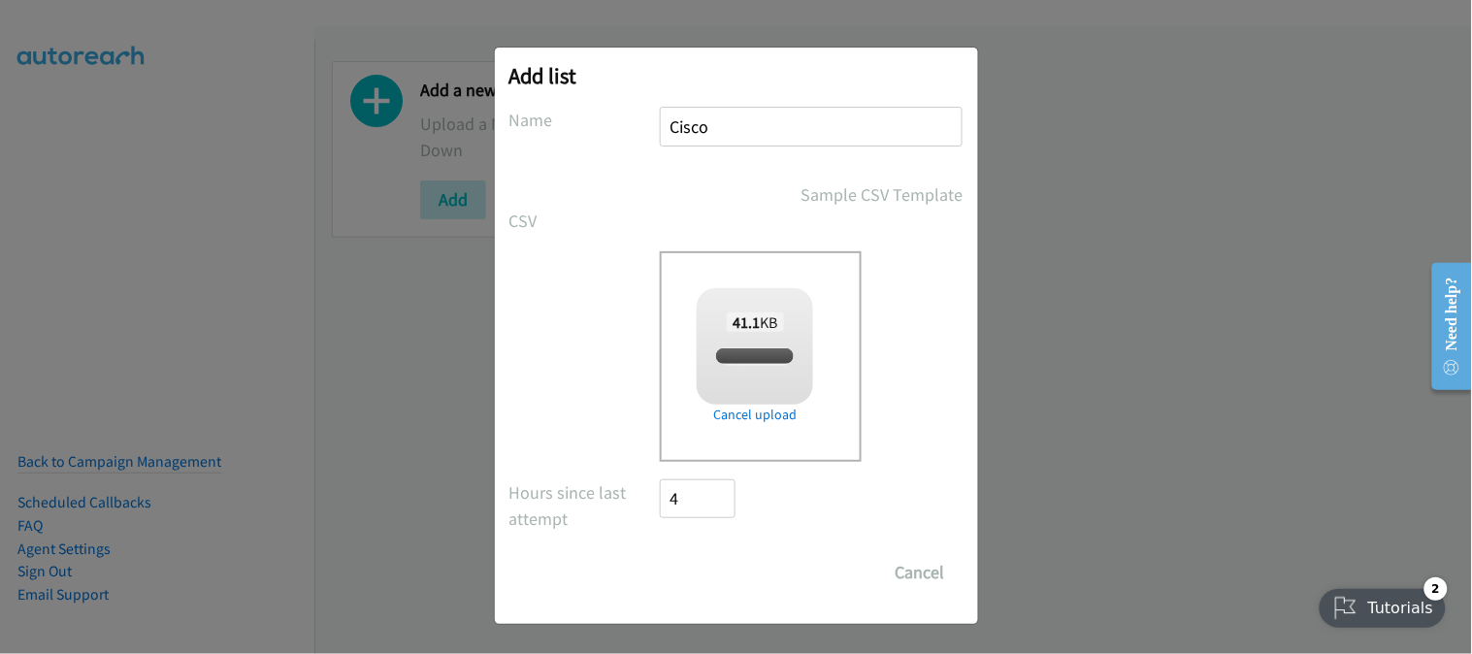
checkbox input "true"
click at [718, 575] on input "Save List" at bounding box center [712, 572] width 102 height 39
